Goal: Task Accomplishment & Management: Use online tool/utility

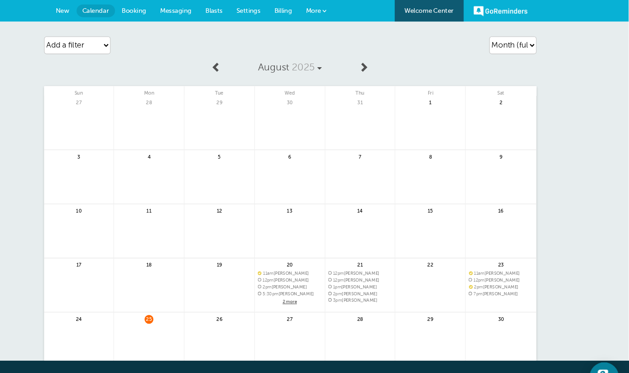
drag, startPoint x: 628, startPoint y: 0, endPoint x: 566, endPoint y: 292, distance: 298.5
click at [566, 292] on div "Agenda Day Week Month (full view) Month (condensed) Add a filter Customer Searc…" at bounding box center [314, 240] width 629 height 441
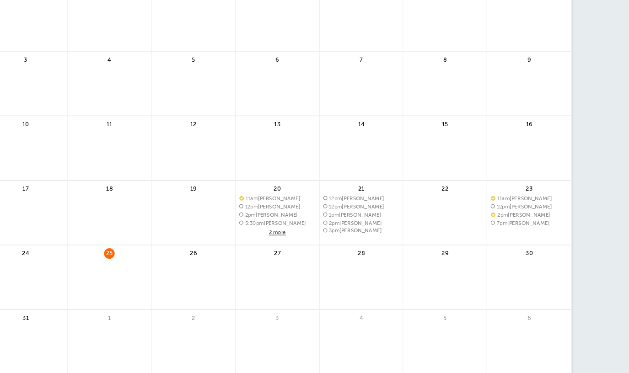
scroll to position [99, 0]
